Goal: Check status: Check status

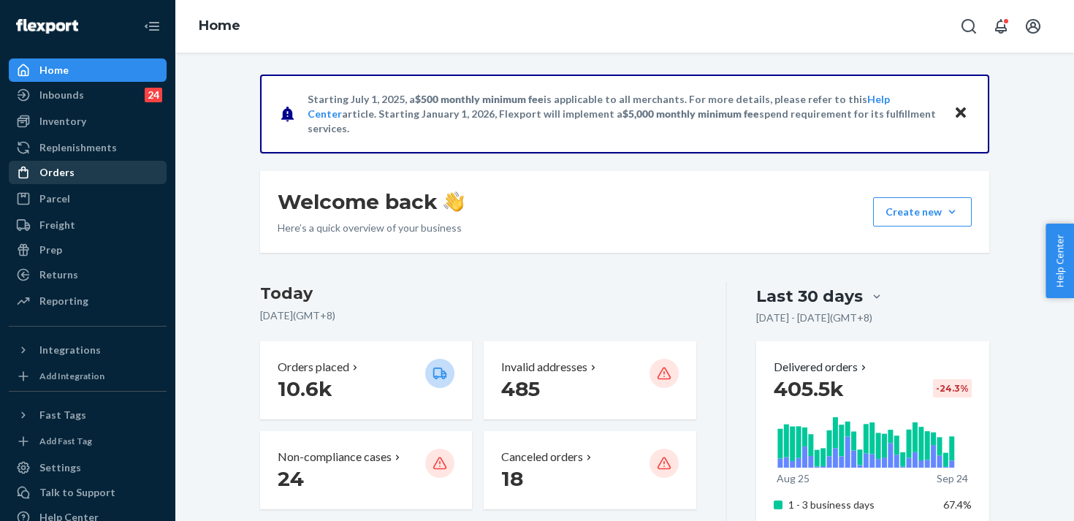
click at [121, 182] on div "Orders" at bounding box center [87, 172] width 155 height 20
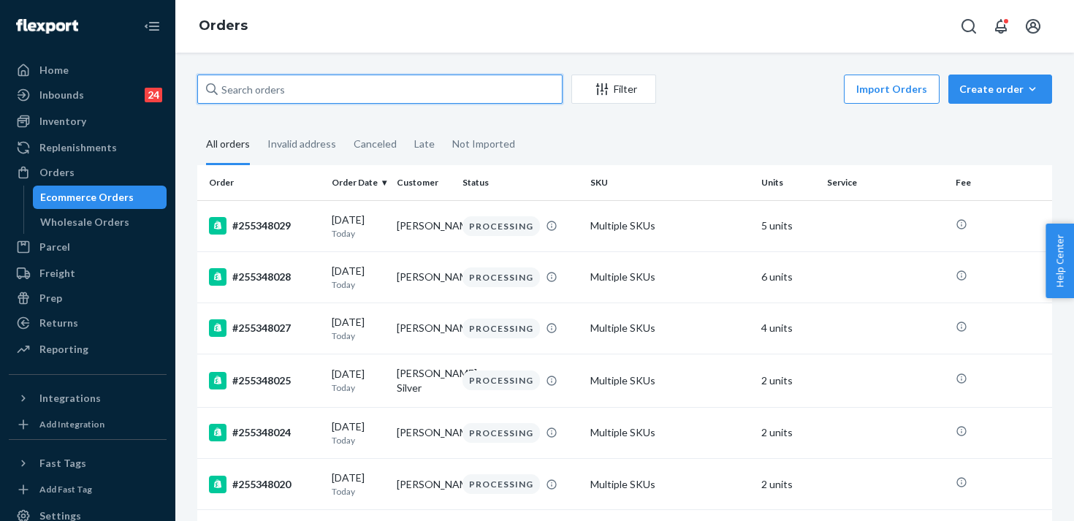
click at [269, 101] on input "text" at bounding box center [379, 89] width 365 height 29
click at [269, 93] on input "text" at bounding box center [379, 89] width 365 height 29
paste input "255172423"
type input "255172423"
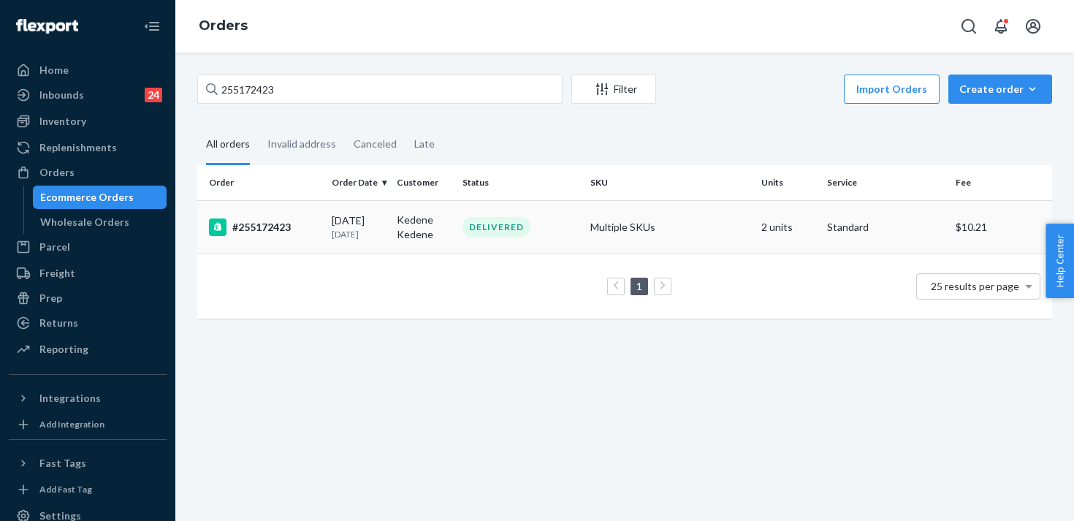
click at [287, 227] on div "#255172423" at bounding box center [264, 228] width 111 height 18
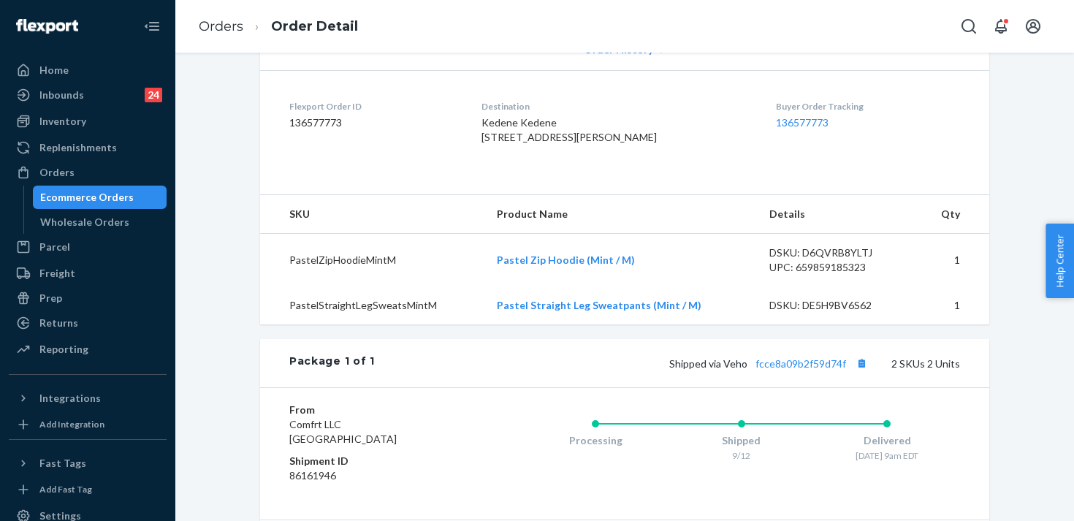
scroll to position [336, 0]
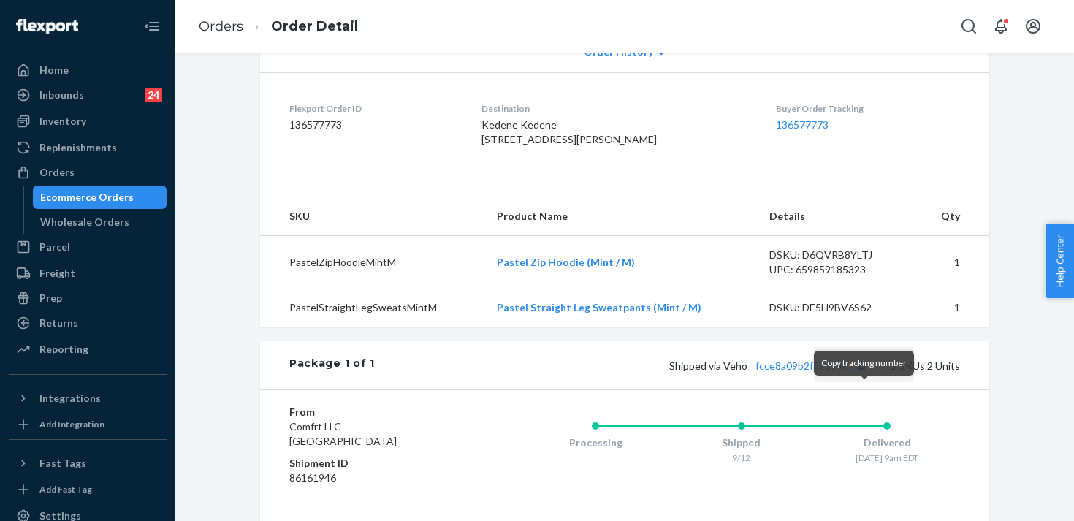
click at [864, 375] on button "Copy tracking number" at bounding box center [861, 365] width 19 height 19
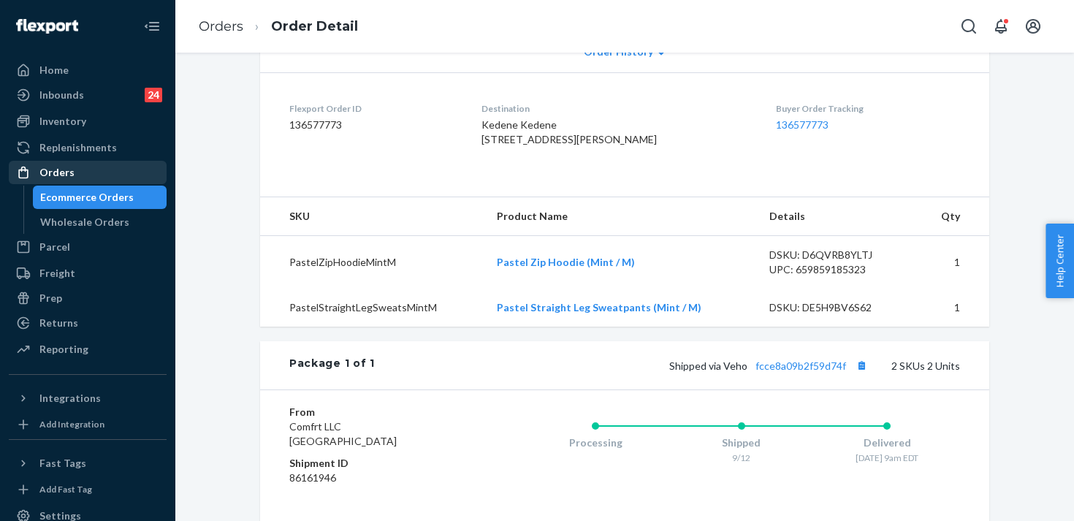
click at [155, 178] on div "Orders" at bounding box center [87, 172] width 155 height 20
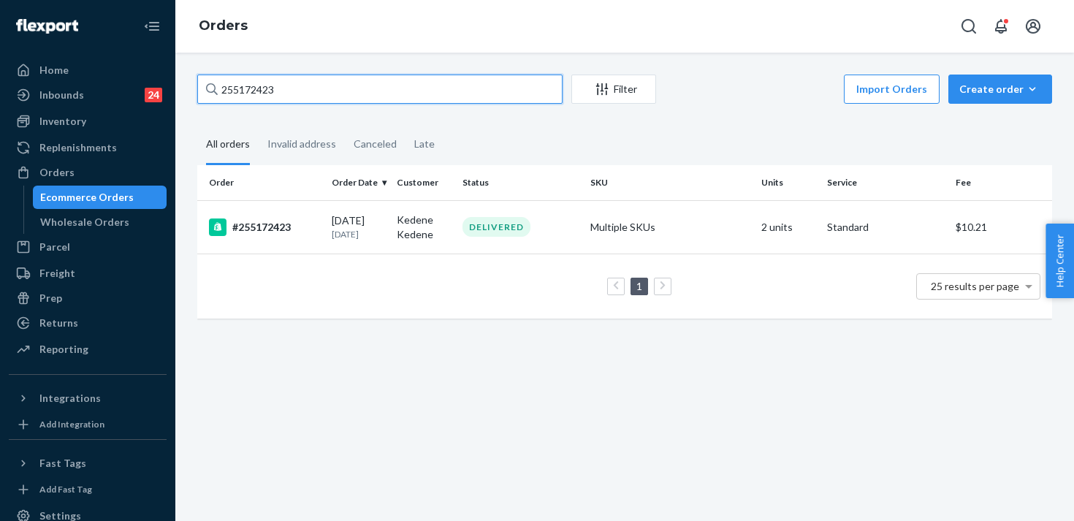
click at [330, 95] on input "255172423" at bounding box center [379, 89] width 365 height 29
paste input "65822"
type input "255165822"
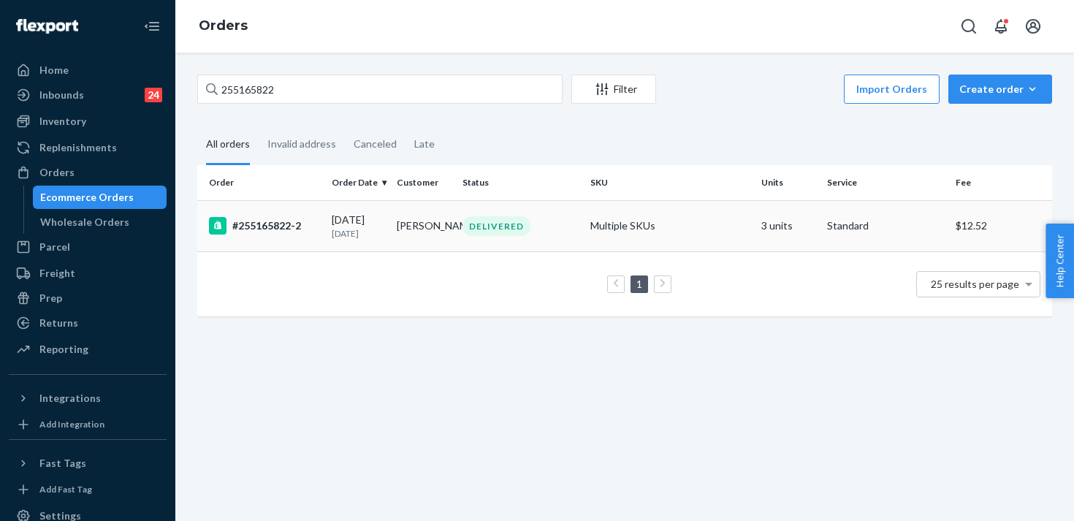
click at [310, 229] on div "#255165822-2" at bounding box center [264, 226] width 111 height 18
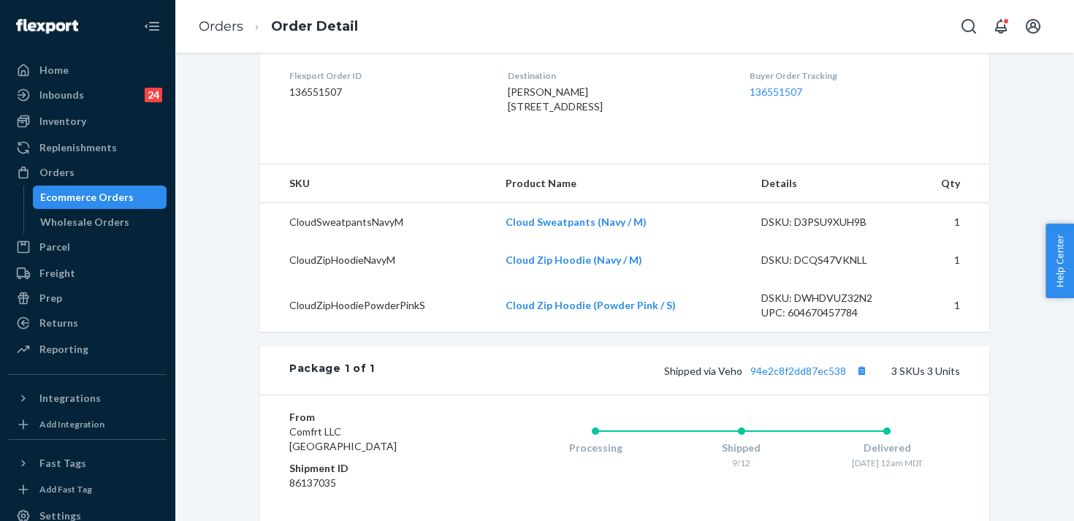
scroll to position [368, 0]
click at [863, 381] on button "Copy tracking number" at bounding box center [861, 371] width 19 height 19
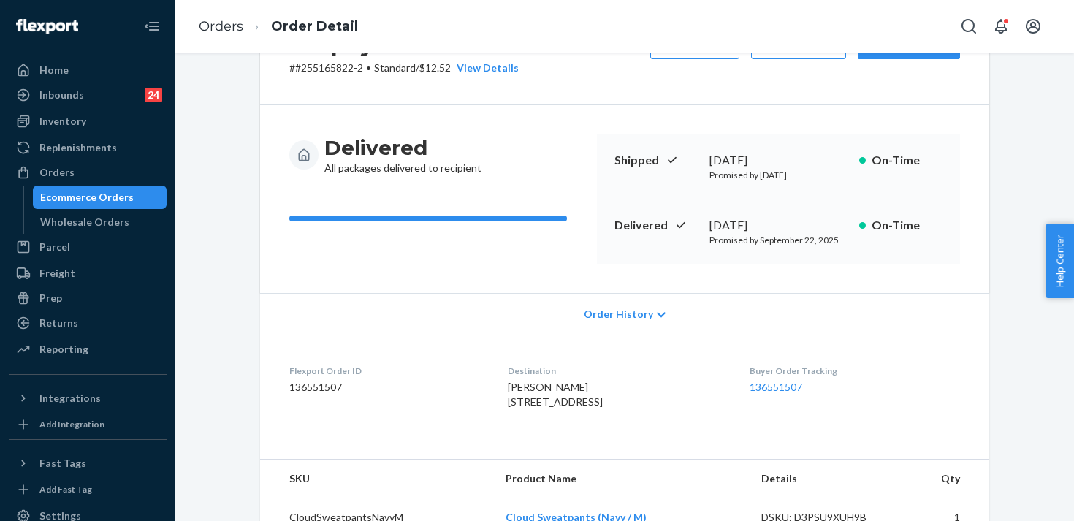
scroll to position [45, 0]
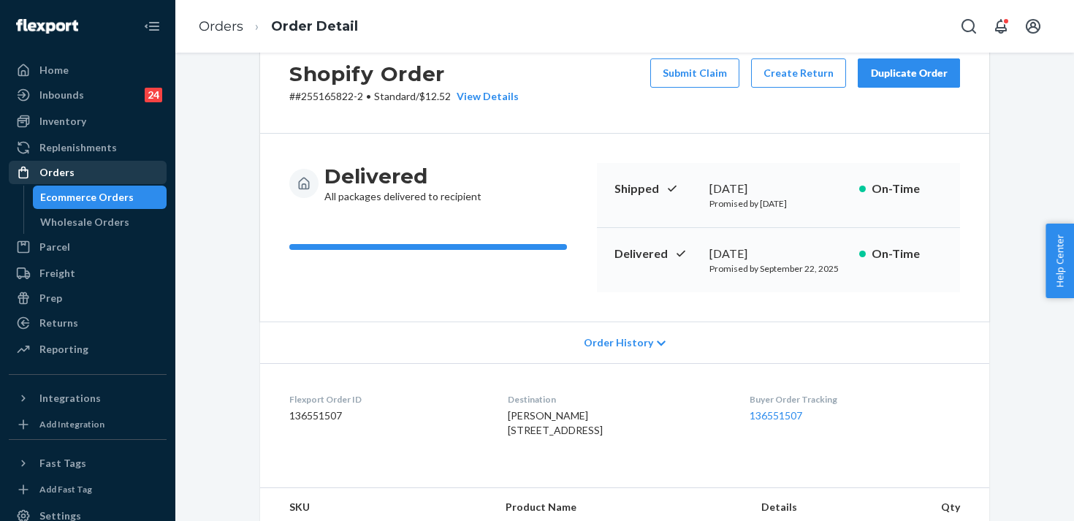
click at [114, 170] on div "Orders" at bounding box center [87, 172] width 155 height 20
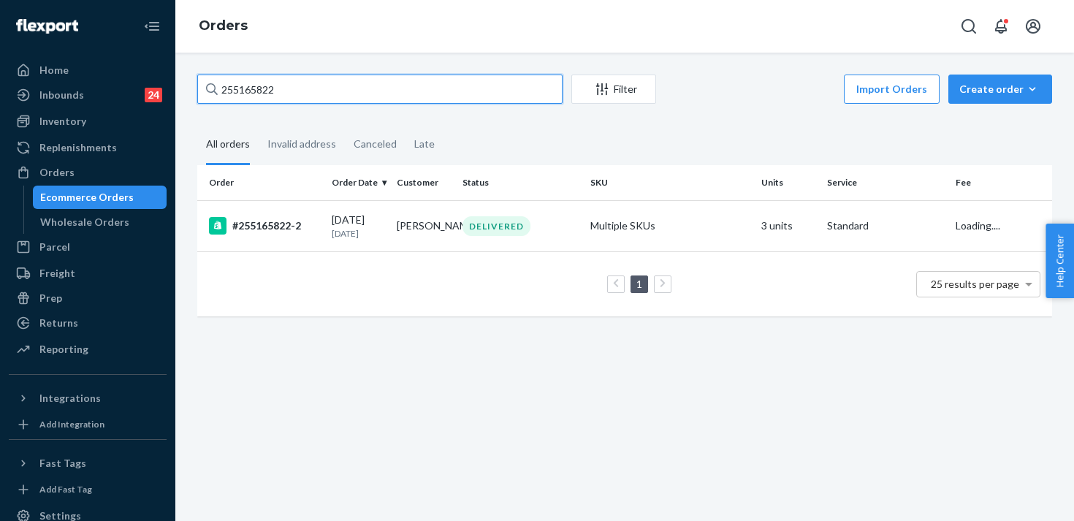
click at [333, 90] on input "255165822" at bounding box center [379, 89] width 365 height 29
paste input "2819813"
type input "252819813"
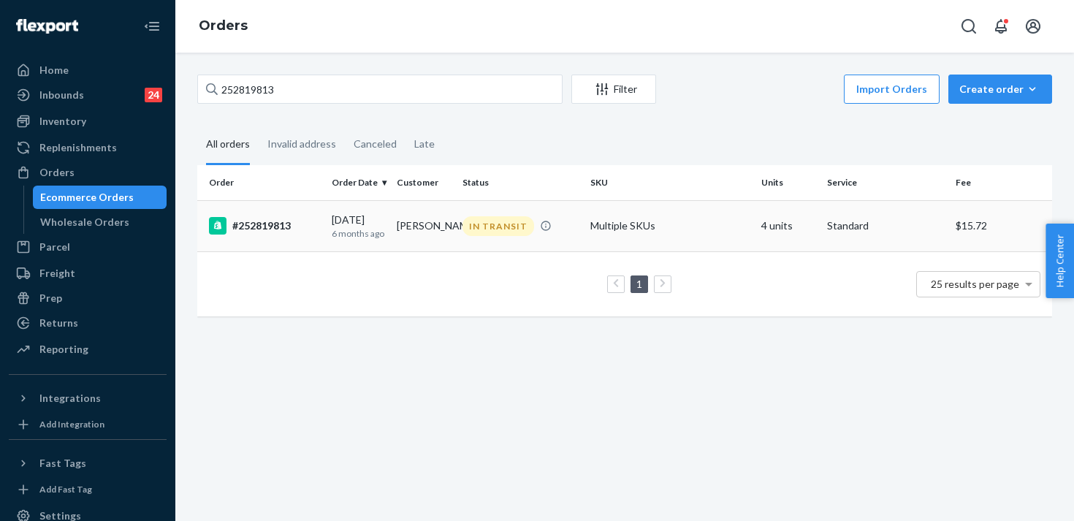
click at [328, 236] on td "[DATE] [DATE]" at bounding box center [359, 225] width 66 height 51
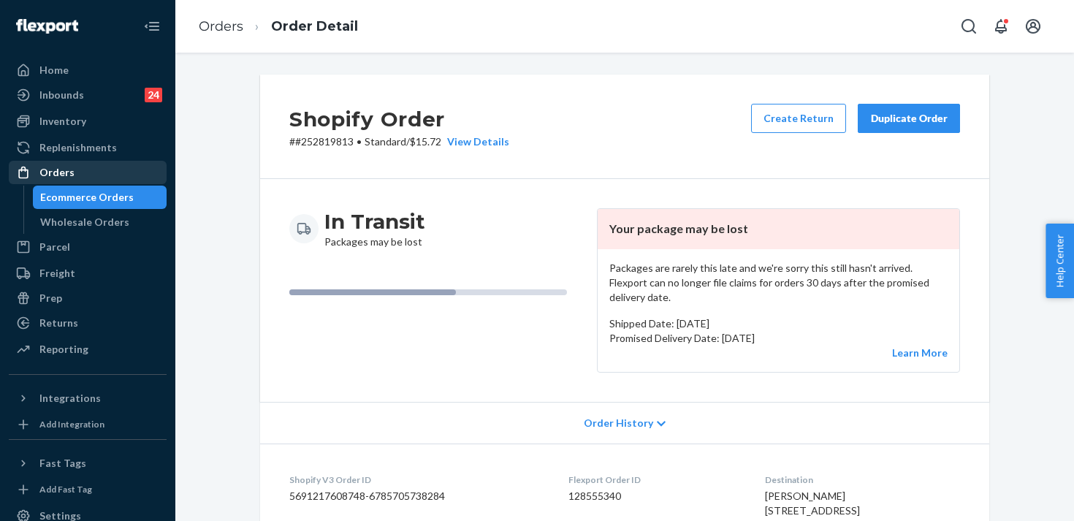
click at [141, 171] on div "Orders" at bounding box center [87, 172] width 155 height 20
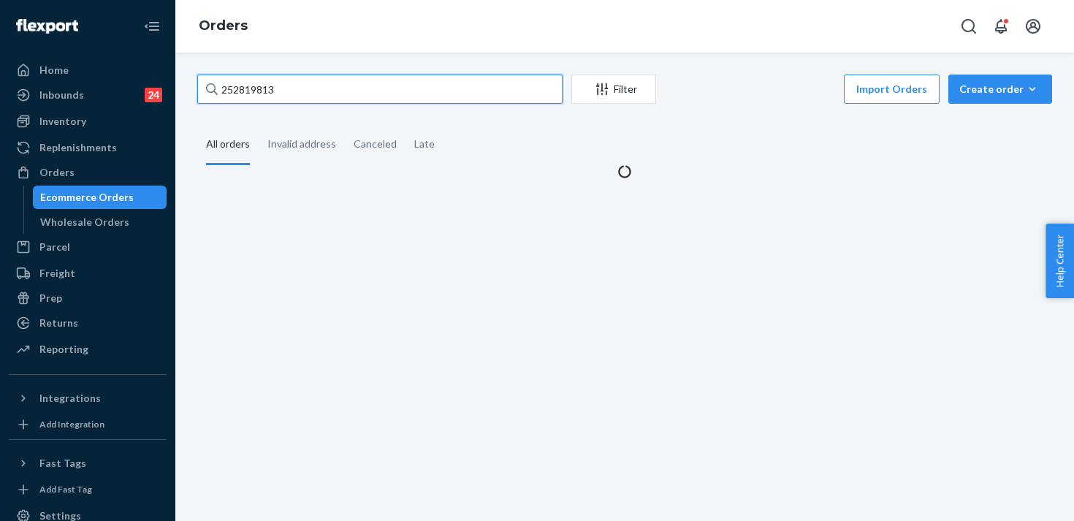
click at [322, 89] on input "252819813" at bounding box center [379, 89] width 365 height 29
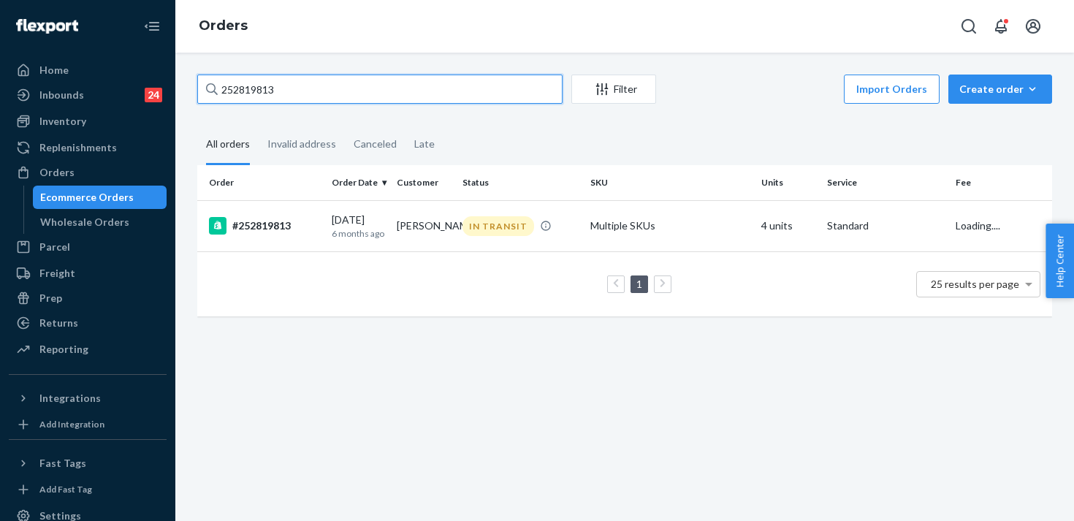
click at [322, 89] on input "252819813" at bounding box center [379, 89] width 365 height 29
paste input "517997"
type input "255179973"
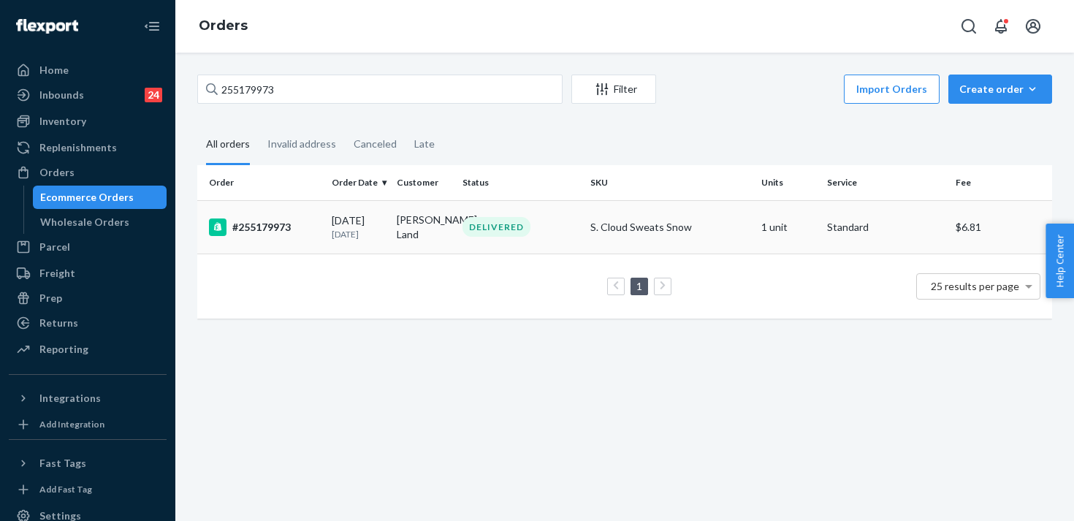
click at [303, 244] on td "#255179973" at bounding box center [261, 226] width 129 height 53
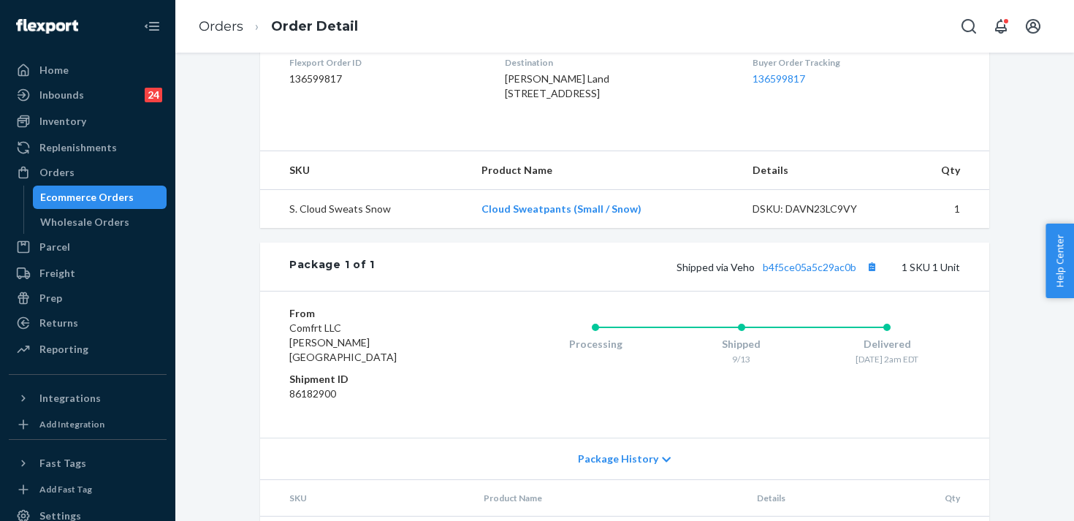
scroll to position [394, 0]
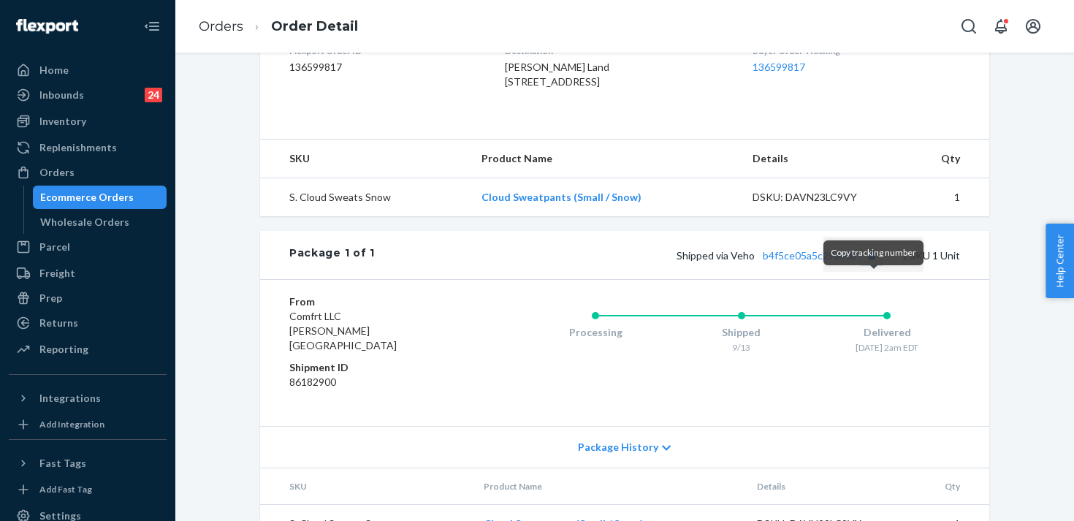
click at [873, 265] on button "Copy tracking number" at bounding box center [871, 255] width 19 height 19
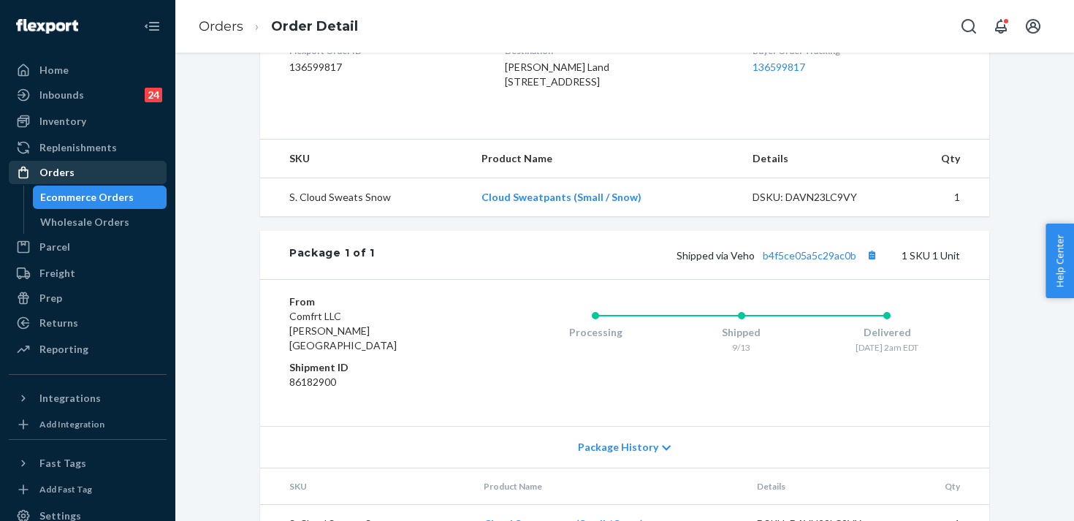
click at [121, 179] on div "Orders" at bounding box center [87, 172] width 155 height 20
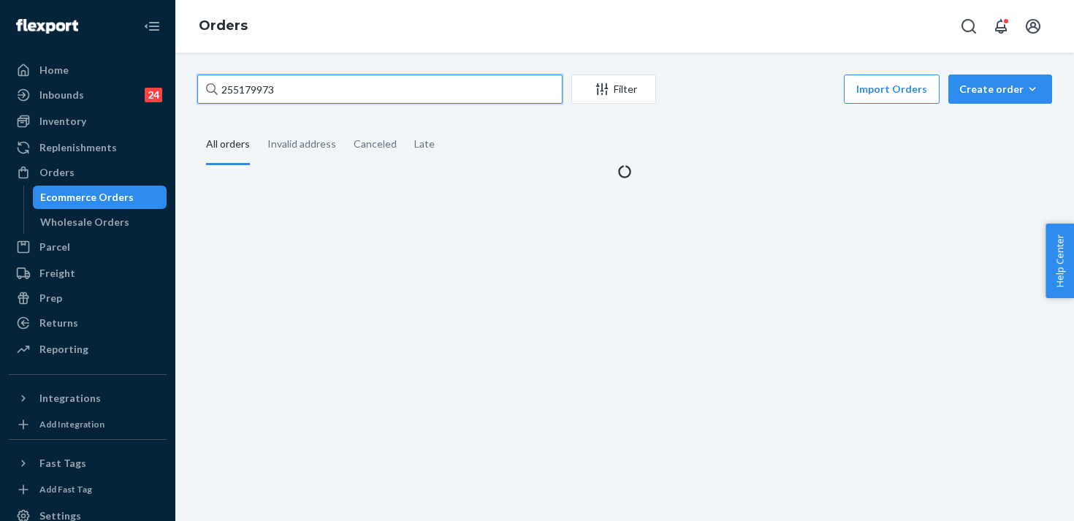
click at [332, 96] on input "255179973" at bounding box center [379, 89] width 365 height 29
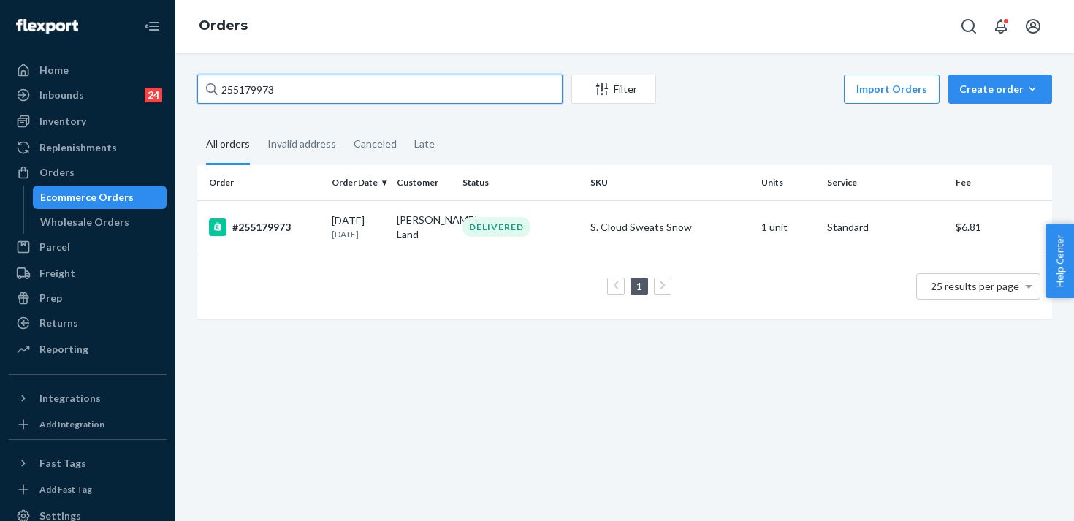
paste input "224157"
type input "255224157"
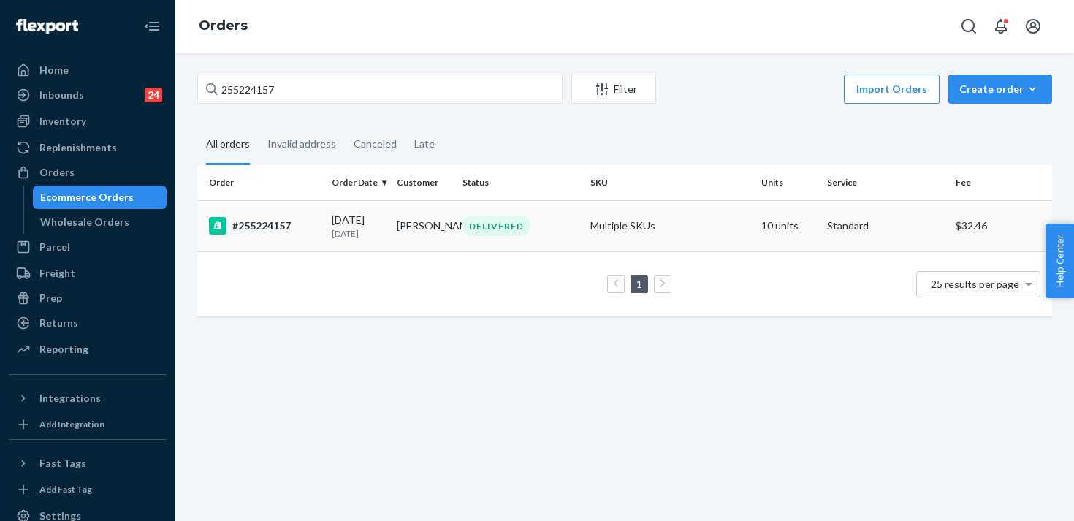
click at [350, 238] on p "[DATE]" at bounding box center [359, 233] width 54 height 12
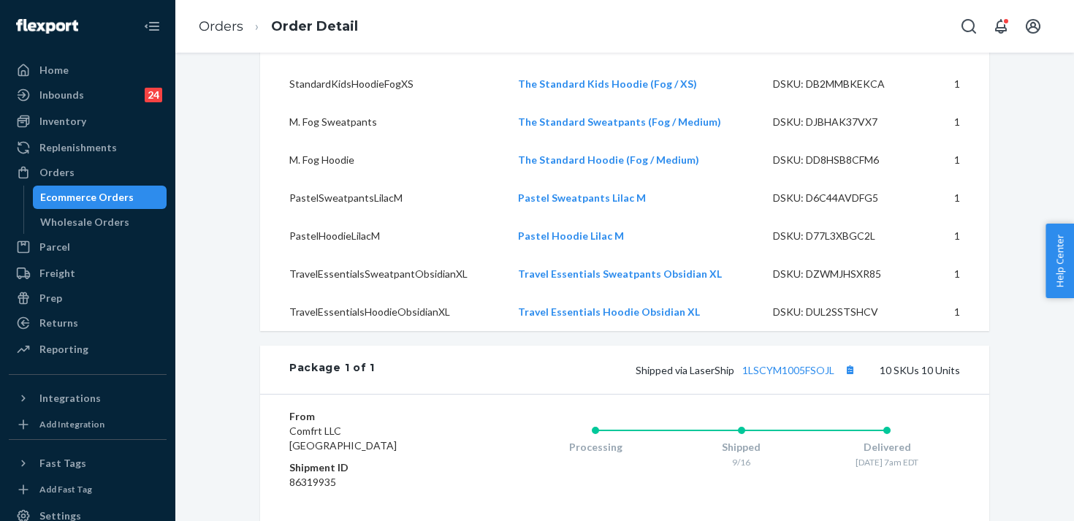
scroll to position [632, 0]
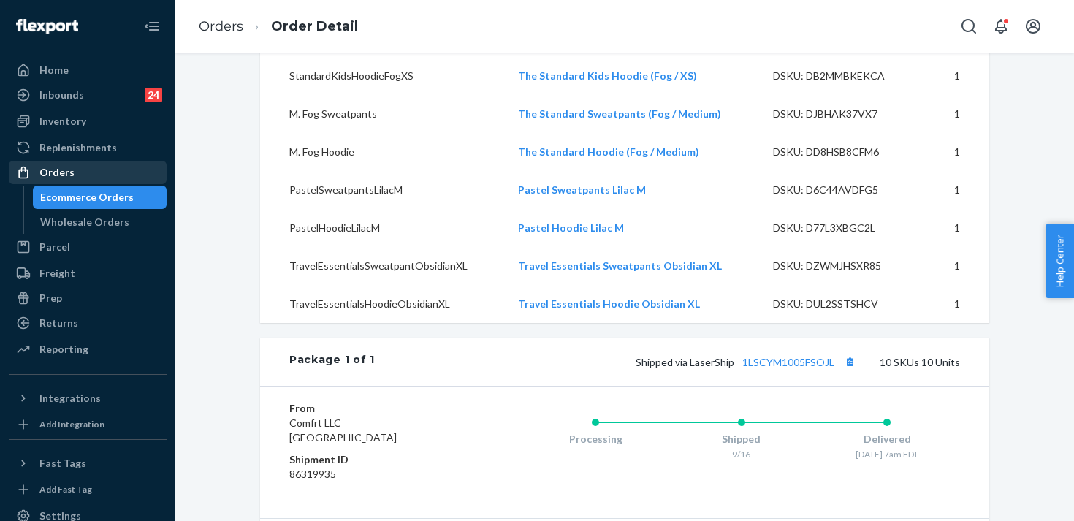
click at [140, 181] on div "Orders" at bounding box center [87, 172] width 155 height 20
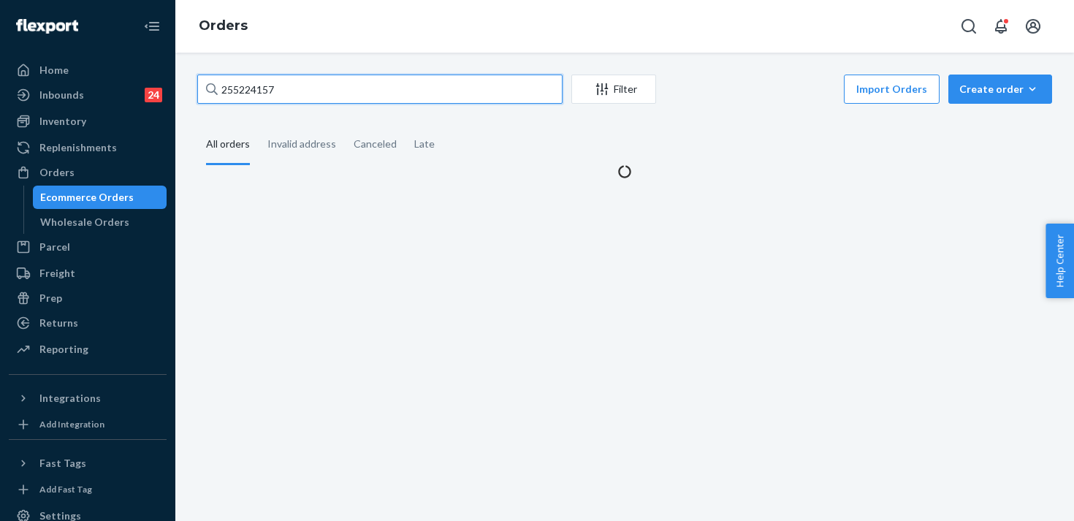
click at [314, 92] on input "255224157" at bounding box center [379, 89] width 365 height 29
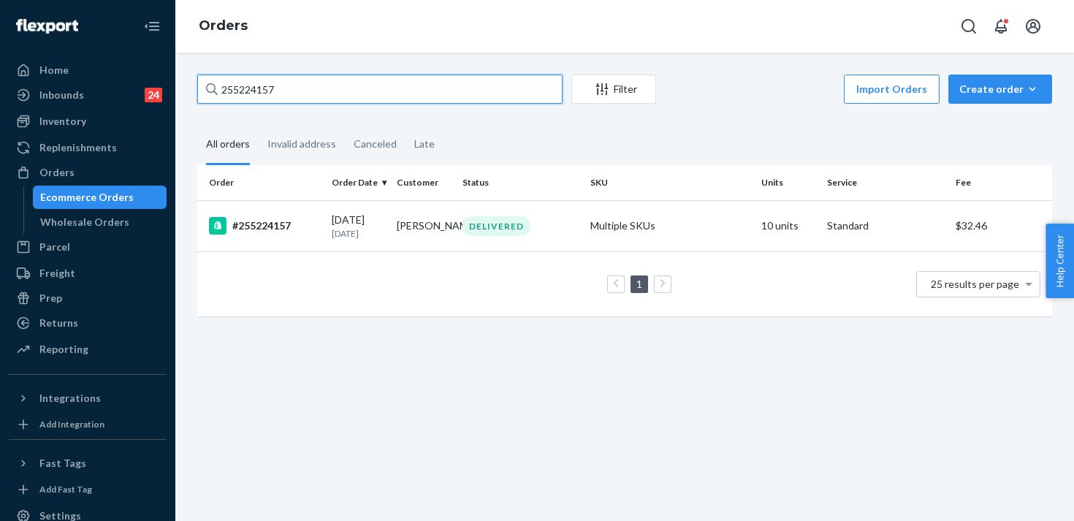
paste input "13286"
type input "255132867"
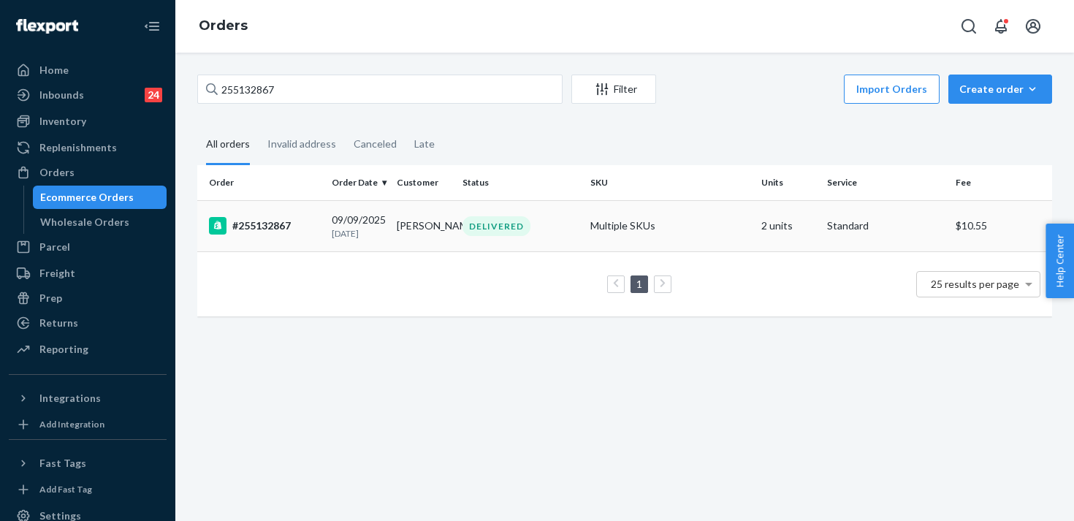
click at [302, 227] on div "#255132867" at bounding box center [264, 226] width 111 height 18
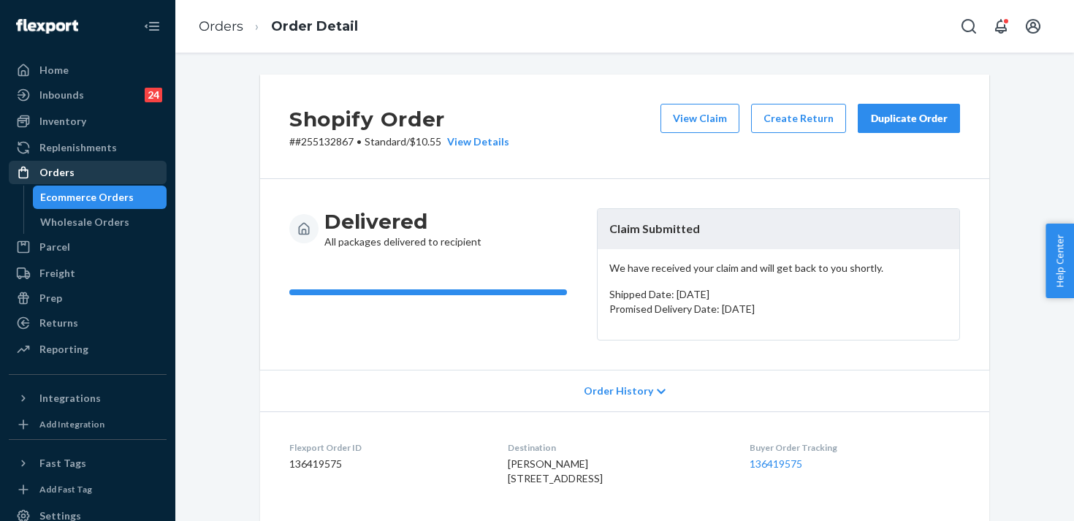
click at [134, 175] on div "Orders" at bounding box center [87, 172] width 155 height 20
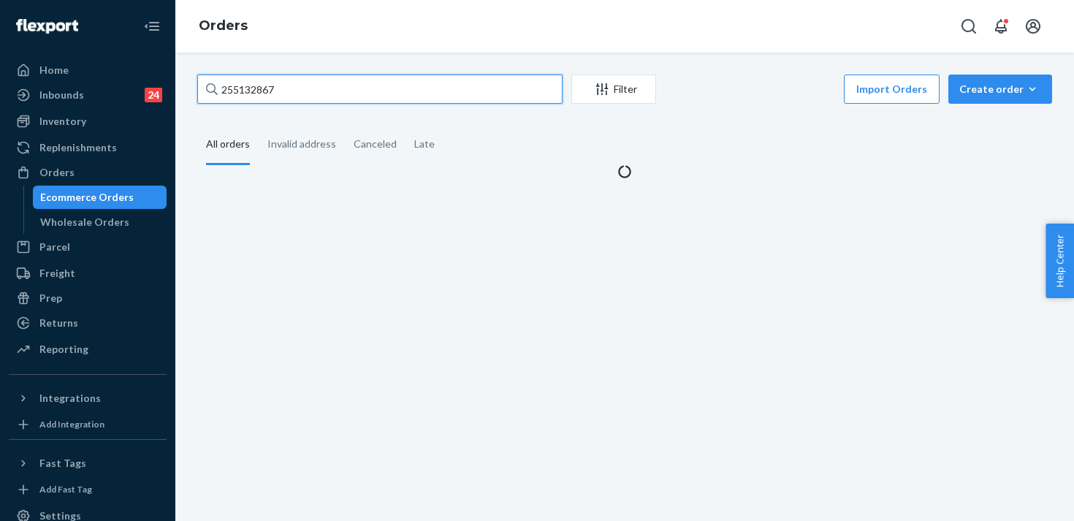
click at [290, 93] on input "255132867" at bounding box center [379, 89] width 365 height 29
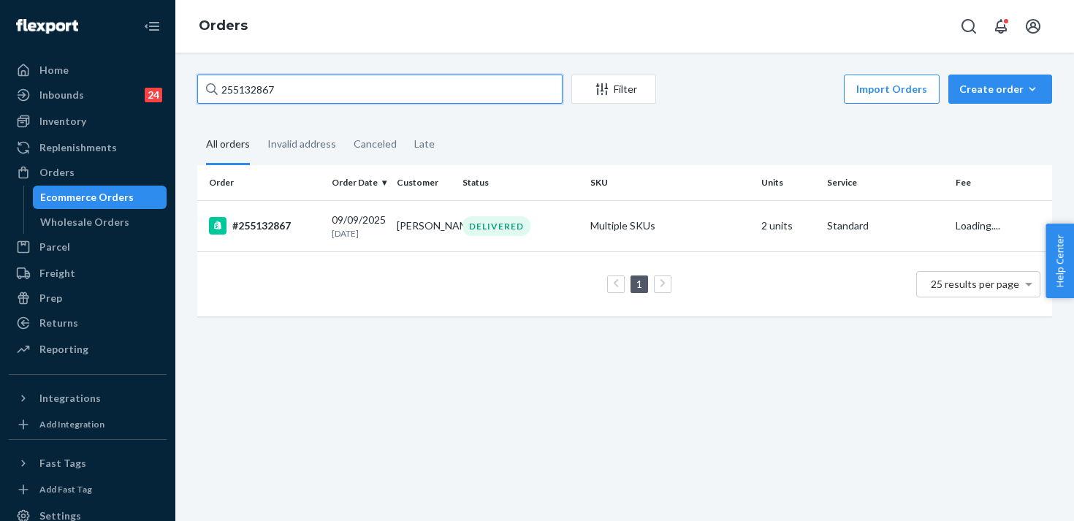
click at [290, 93] on input "255132867" at bounding box center [379, 89] width 365 height 29
paste input "4613854"
type input "254613854"
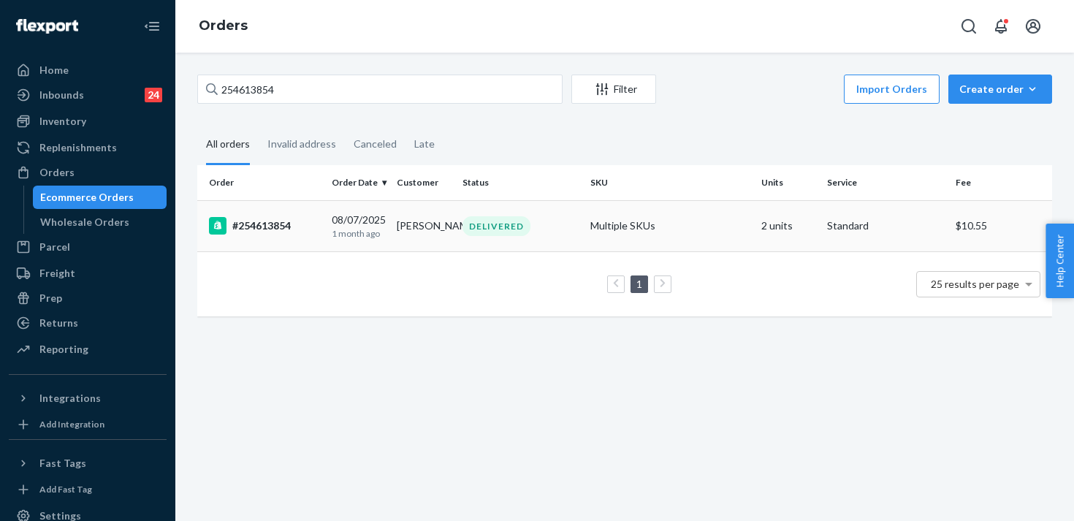
click at [285, 234] on div "#254613854" at bounding box center [264, 226] width 111 height 18
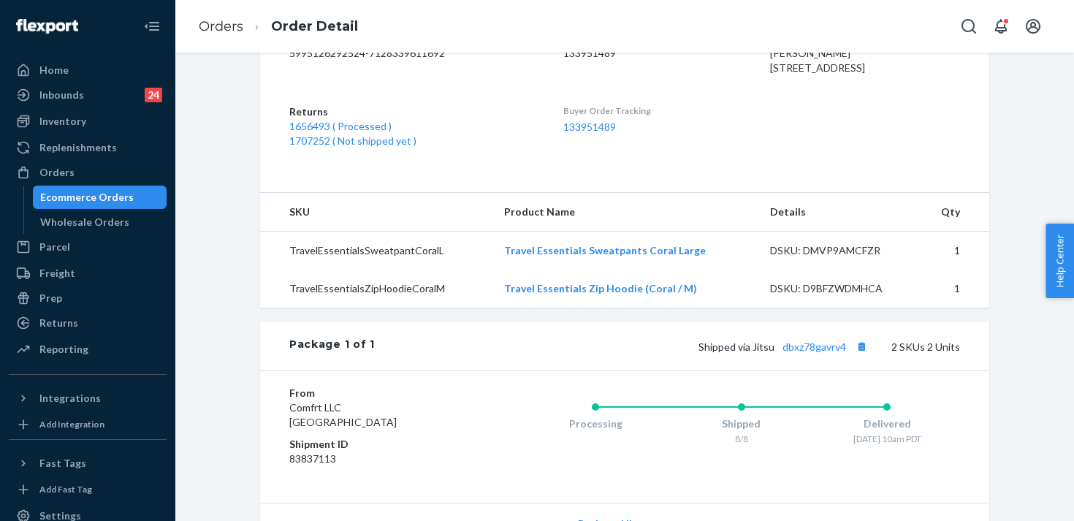
scroll to position [408, 0]
click at [381, 132] on link "1656493 ( Processed )" at bounding box center [340, 126] width 102 height 12
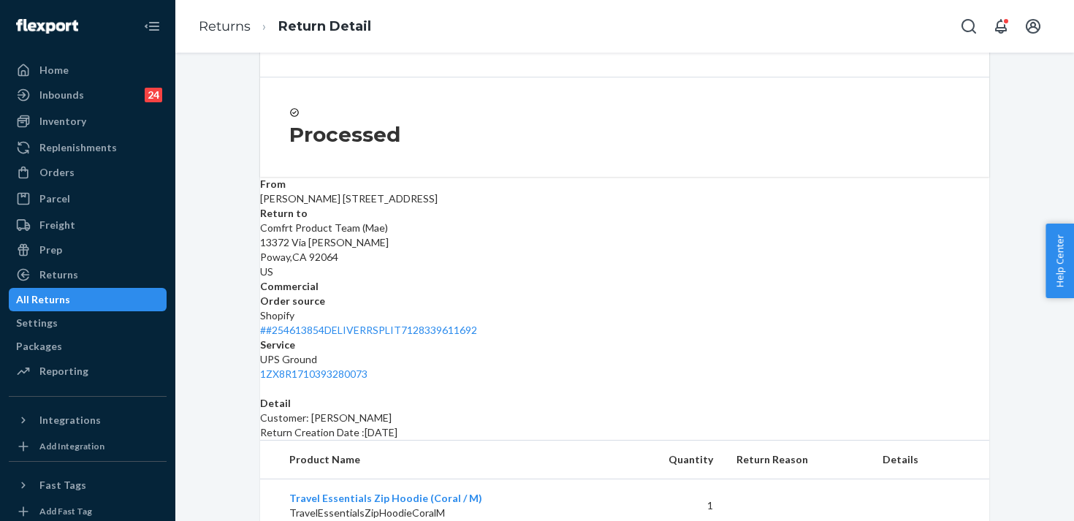
scroll to position [140, 0]
